Goal: Task Accomplishment & Management: Manage account settings

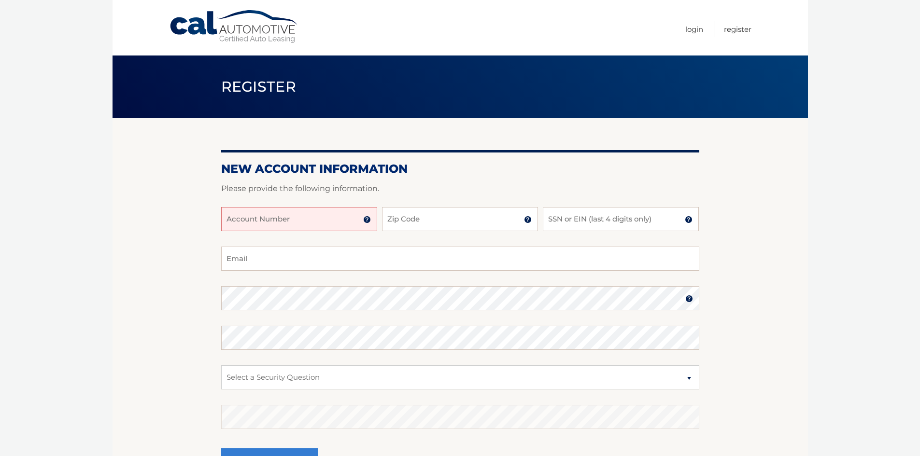
click at [315, 214] on input "Account Number" at bounding box center [299, 219] width 156 height 24
click at [318, 217] on input "Account Number" at bounding box center [299, 219] width 156 height 24
type input "44455994438"
type input "10977"
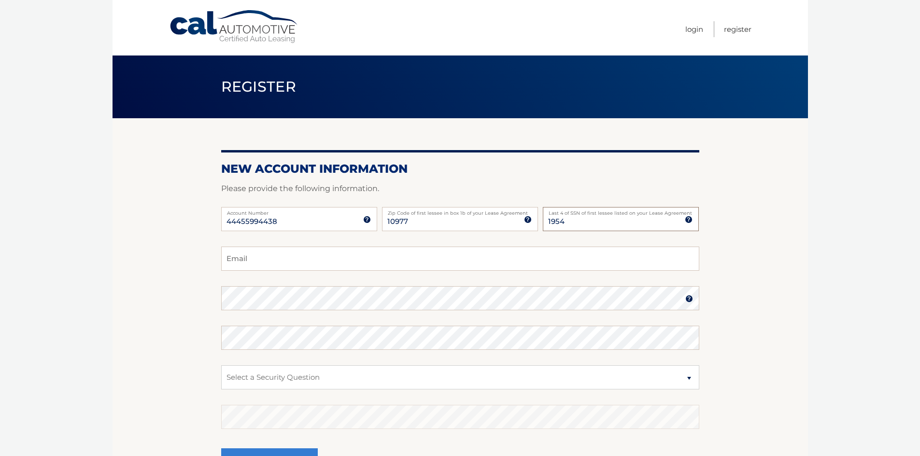
type input "1954"
type input "boruchyudasin@gmail.com"
click at [360, 381] on select "Select a Security Question What was the name of your elementary school? What is…" at bounding box center [460, 378] width 478 height 24
select select "1"
click at [221, 366] on select "Select a Security Question What was the name of your elementary school? What is…" at bounding box center [460, 378] width 478 height 24
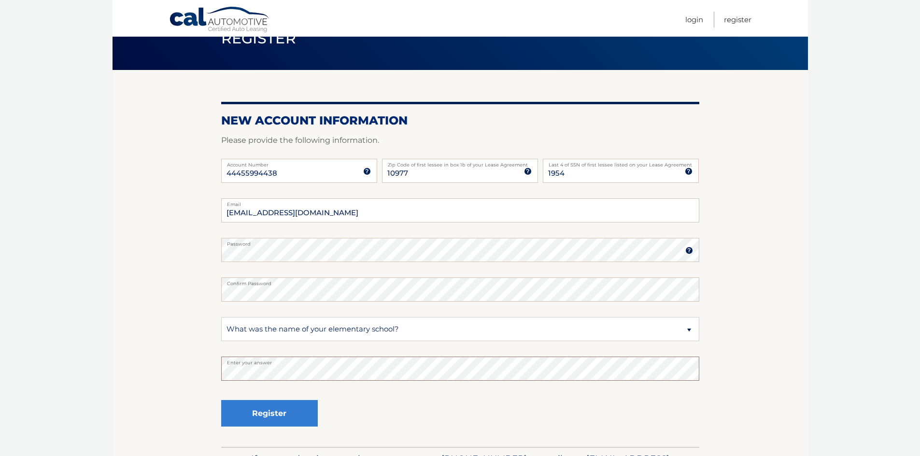
scroll to position [113, 0]
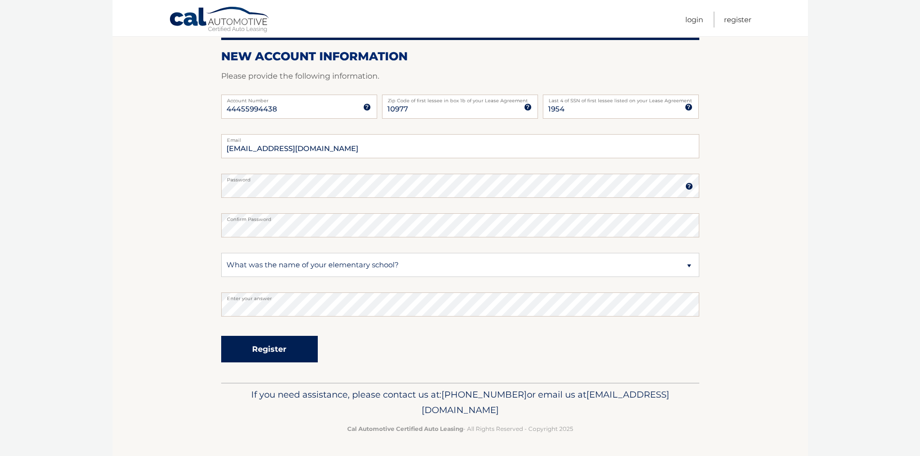
click at [281, 339] on button "Register" at bounding box center [269, 349] width 97 height 27
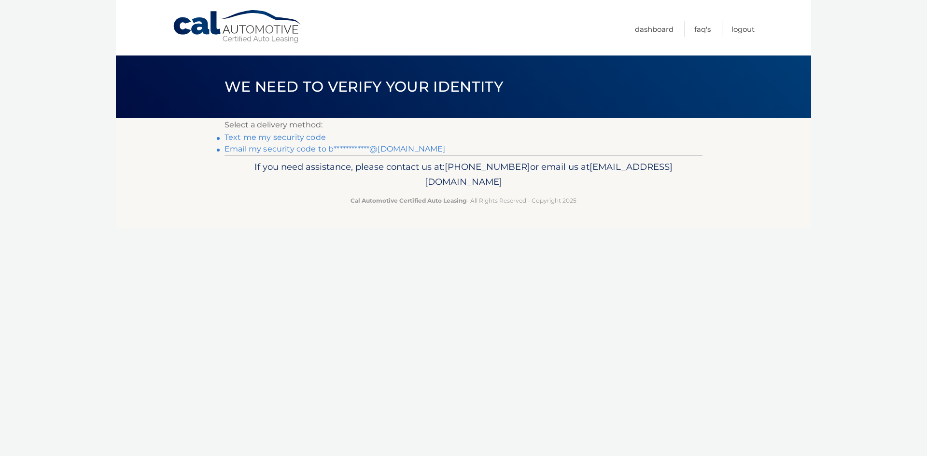
click at [277, 140] on link "Text me my security code" at bounding box center [275, 137] width 101 height 9
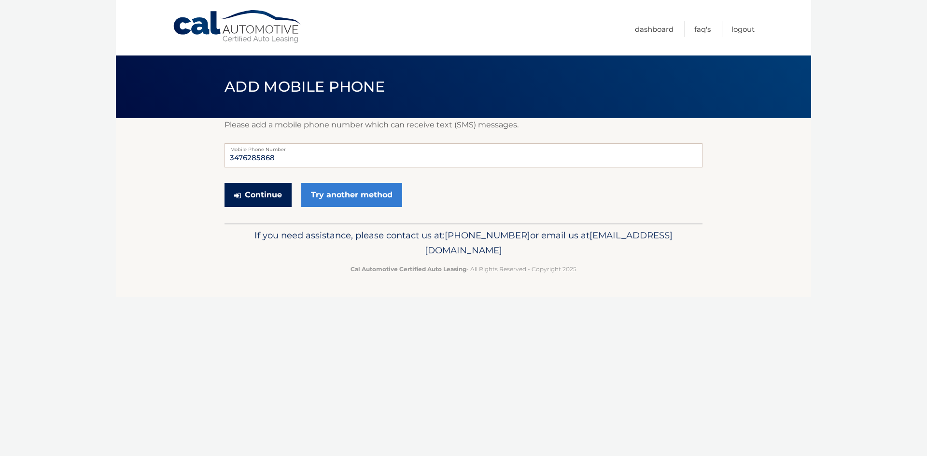
click at [261, 198] on button "Continue" at bounding box center [258, 195] width 67 height 24
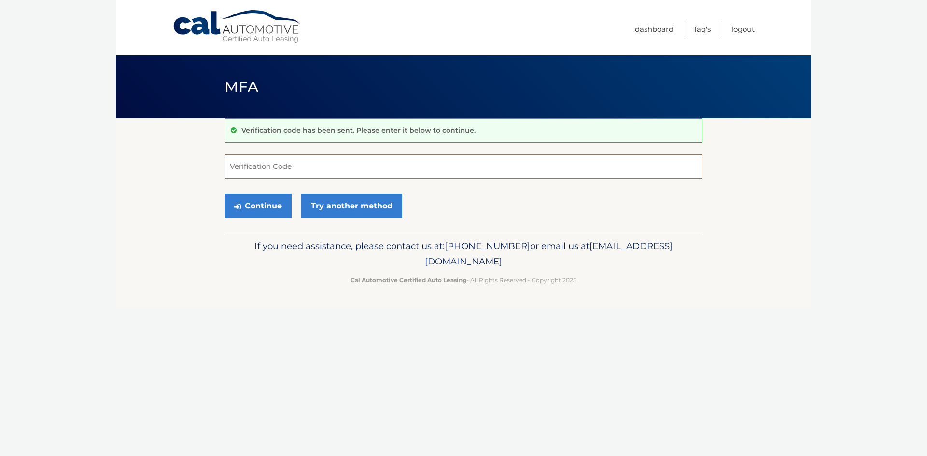
click at [288, 166] on input "Verification Code" at bounding box center [464, 167] width 478 height 24
paste input "104100"
type input "104100"
click at [260, 198] on button "Continue" at bounding box center [258, 206] width 67 height 24
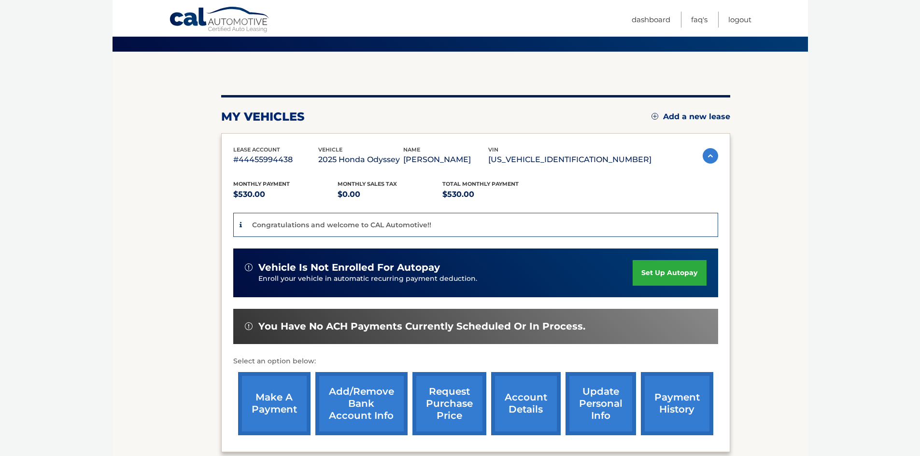
scroll to position [97, 0]
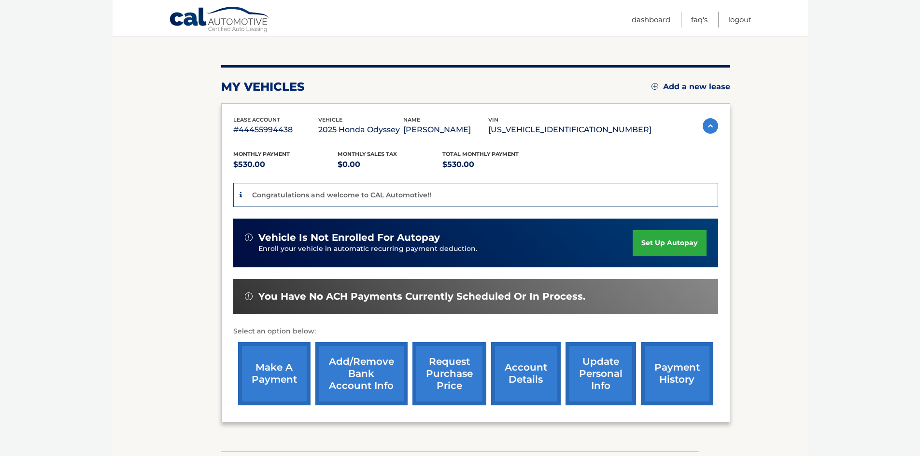
click at [679, 246] on link "set up autopay" at bounding box center [669, 243] width 73 height 26
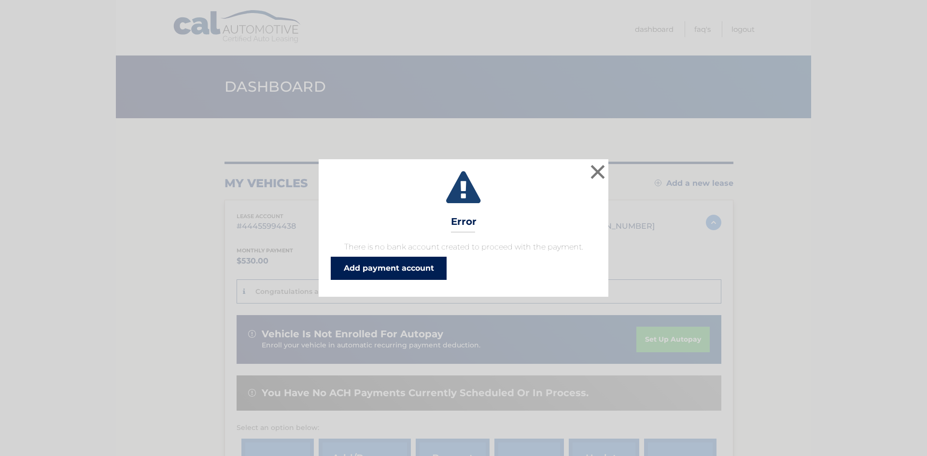
click at [439, 272] on link "Add payment account" at bounding box center [389, 268] width 116 height 23
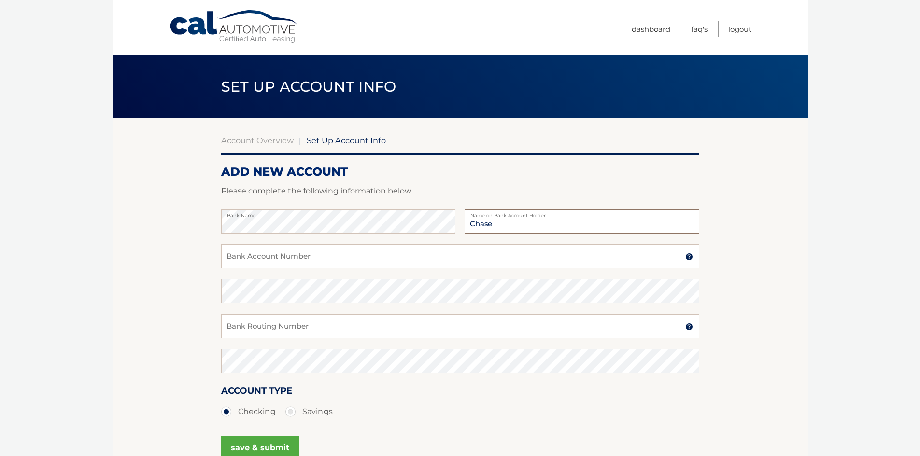
type input "Chase"
click at [307, 251] on input "Bank Account Number" at bounding box center [460, 256] width 478 height 24
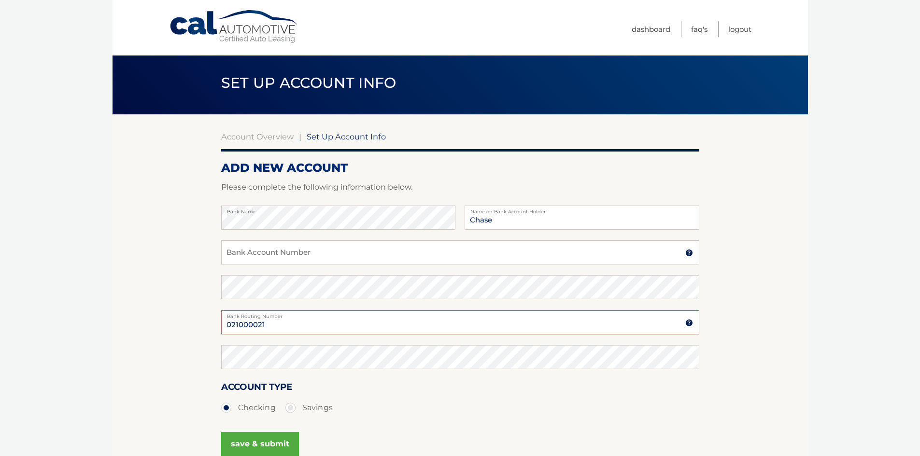
type input "021000021"
click at [296, 259] on input "Bank Account Number" at bounding box center [460, 252] width 478 height 24
paste input "783202872"
type input "783202872"
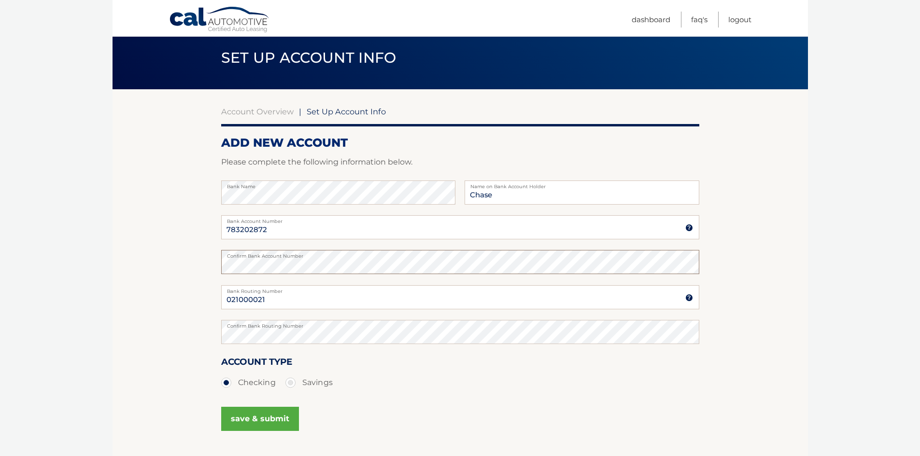
scroll to position [52, 0]
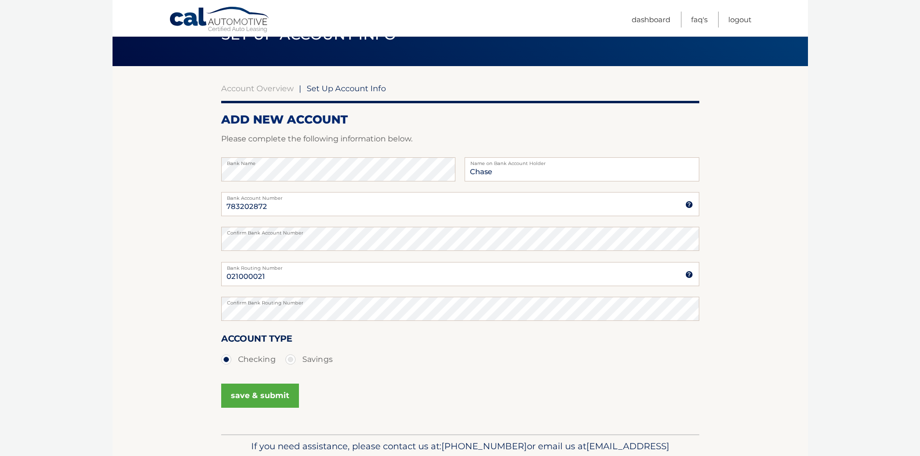
click at [280, 397] on button "save & submit" at bounding box center [260, 396] width 78 height 24
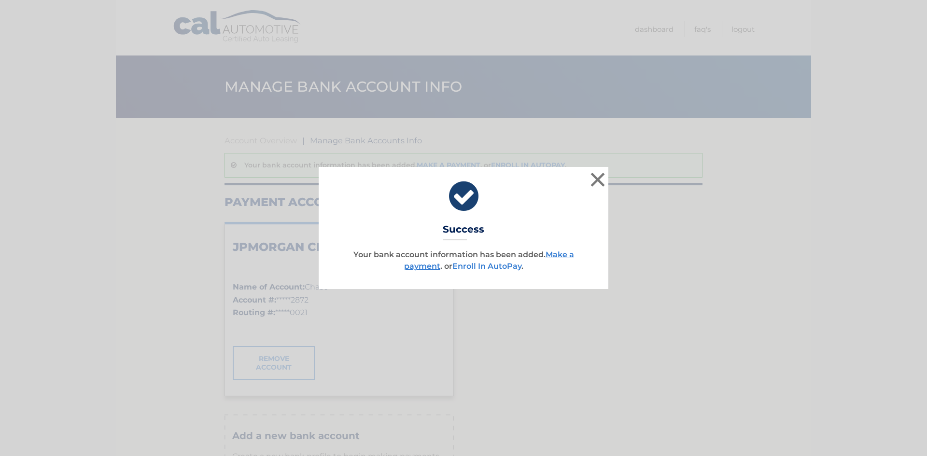
click at [516, 268] on link "Enroll In AutoPay" at bounding box center [487, 266] width 69 height 9
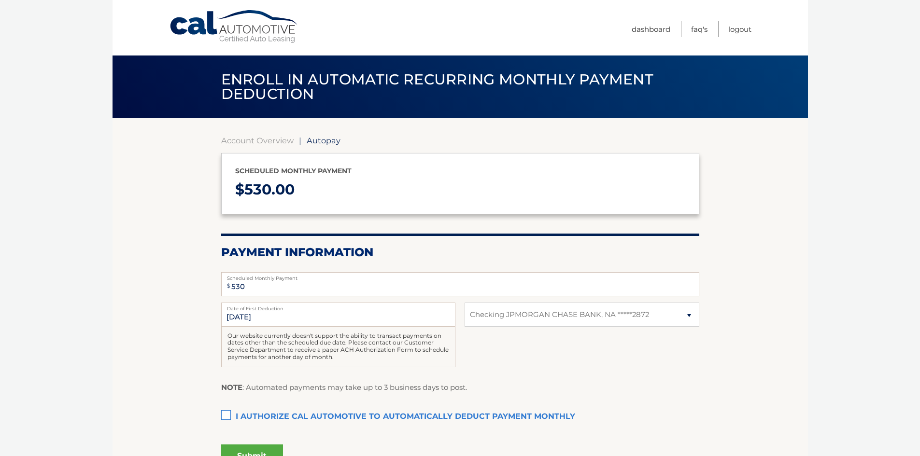
select select "NzA2NzhmMjYtM2JjOC00ZDIyLTg2NTEtOTNjZTlhYTYzMzgw"
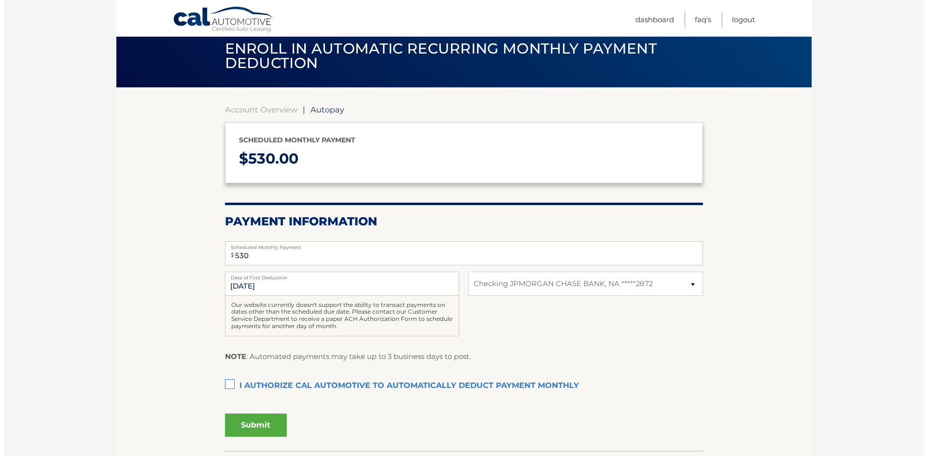
scroll to position [48, 0]
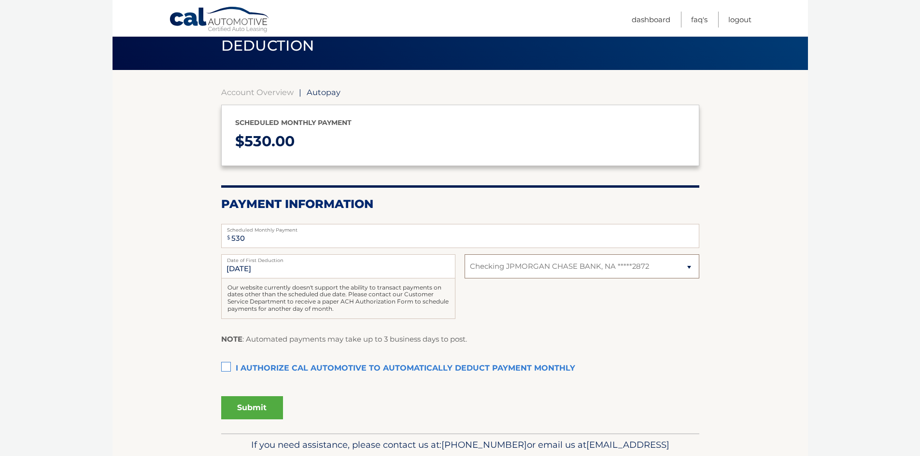
click at [520, 271] on select "Select Bank Account Checking JPMORGAN CHASE BANK, NA *****2872" at bounding box center [582, 267] width 234 height 24
click at [265, 370] on label "I authorize cal automotive to automatically deduct payment monthly This checkbo…" at bounding box center [460, 368] width 478 height 19
click at [0, 0] on input "I authorize cal automotive to automatically deduct payment monthly This checkbo…" at bounding box center [0, 0] width 0 height 0
click at [257, 406] on button "Submit" at bounding box center [252, 407] width 62 height 23
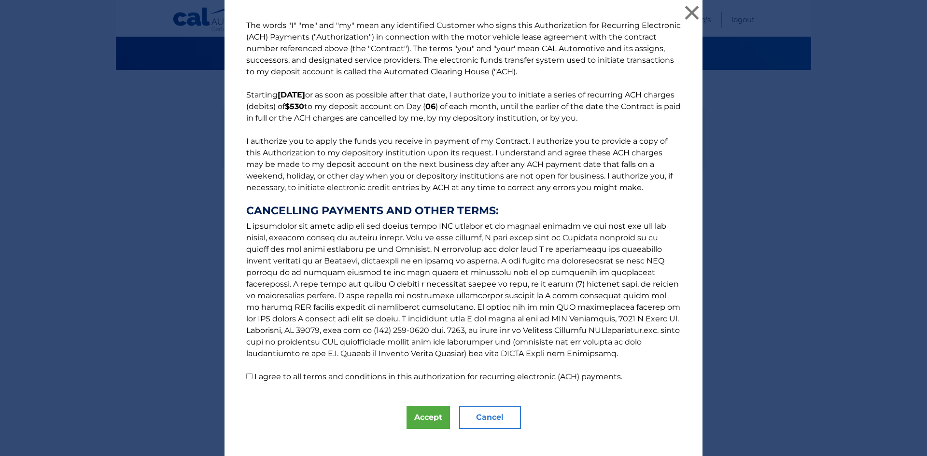
click at [344, 378] on label "I agree to all terms and conditions in this authorization for recurring electro…" at bounding box center [439, 376] width 368 height 9
click at [253, 378] on input "I agree to all terms and conditions in this authorization for recurring electro…" at bounding box center [249, 376] width 6 height 6
checkbox input "true"
click at [424, 416] on button "Accept" at bounding box center [428, 417] width 43 height 23
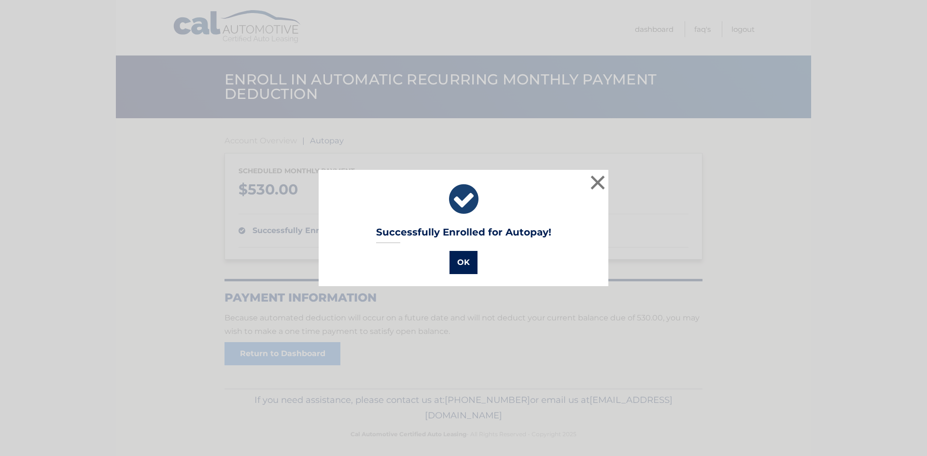
click at [462, 264] on button "OK" at bounding box center [464, 262] width 28 height 23
